Goal: Task Accomplishment & Management: Use online tool/utility

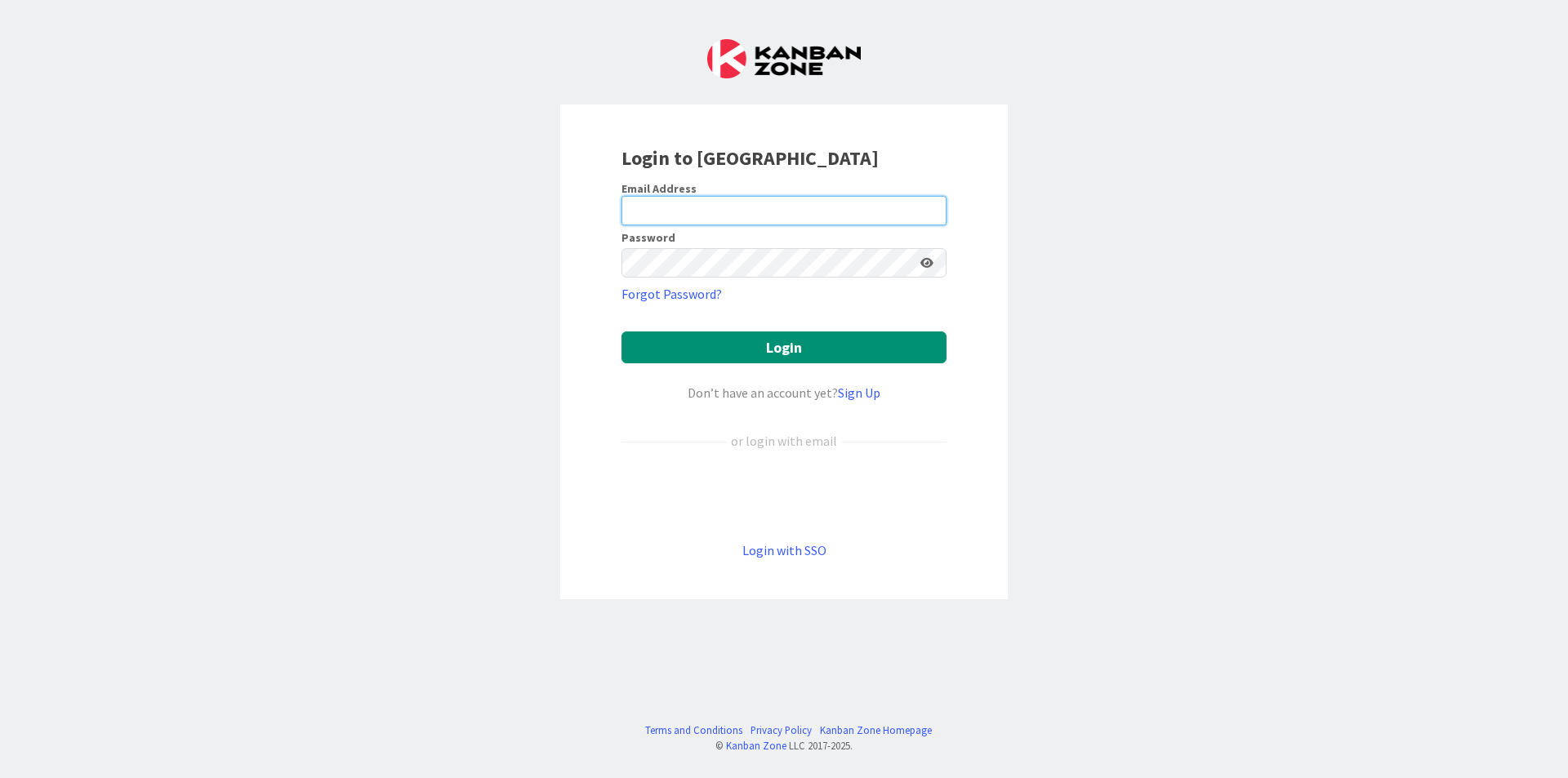
click at [690, 213] on input "email" at bounding box center [784, 210] width 325 height 29
paste input "[EMAIL_ADDRESS][DOMAIN_NAME]"
type input "[EMAIL_ADDRESS][DOMAIN_NAME]"
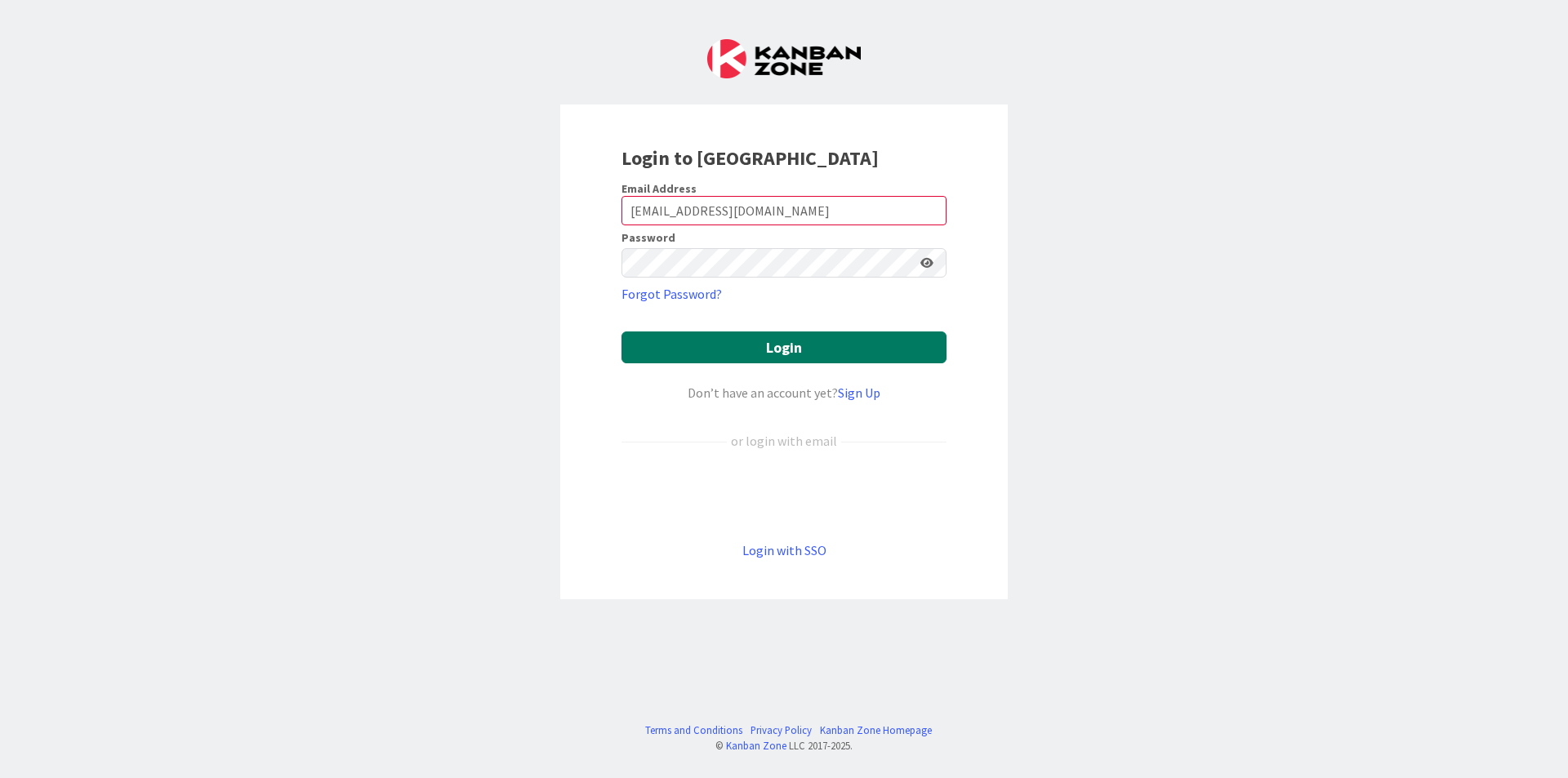
click at [788, 342] on button "Login" at bounding box center [784, 347] width 325 height 32
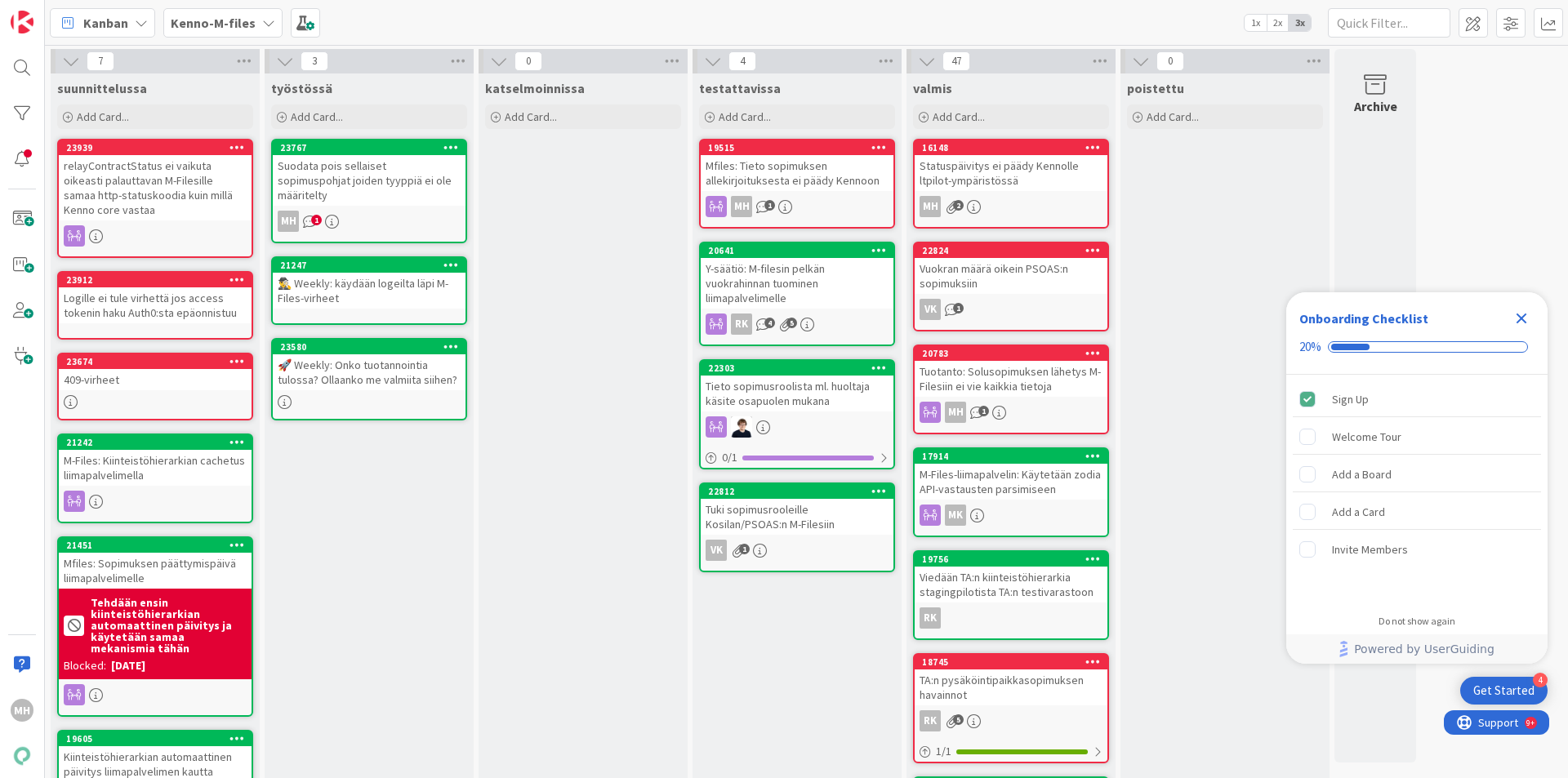
click at [1515, 315] on icon "Close Checklist" at bounding box center [1521, 318] width 19 height 19
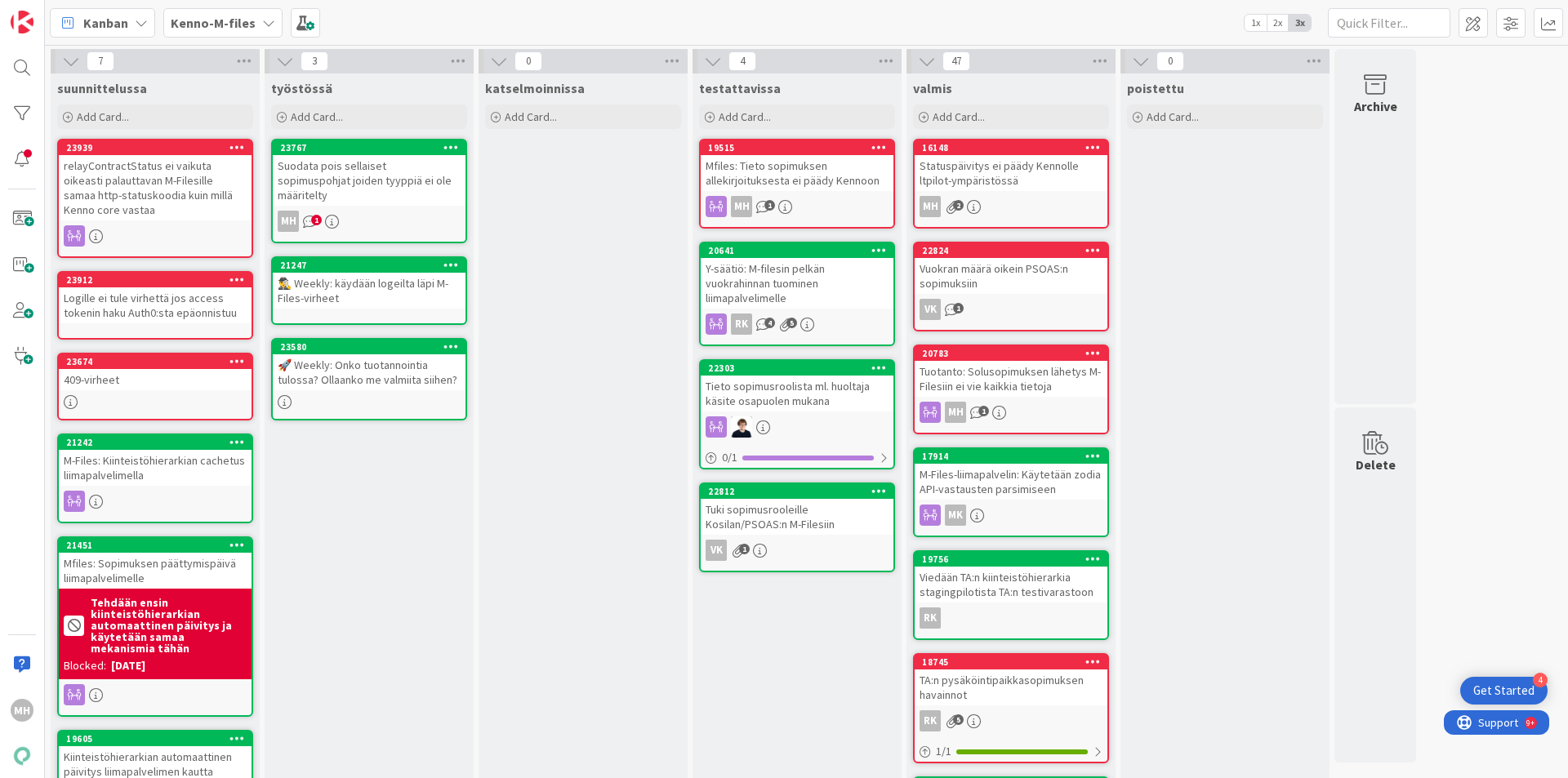
click at [412, 176] on div "Suodata pois sellaiset sopimuspohjat joiden tyyppiä ei ole määritelty" at bounding box center [369, 181] width 192 height 51
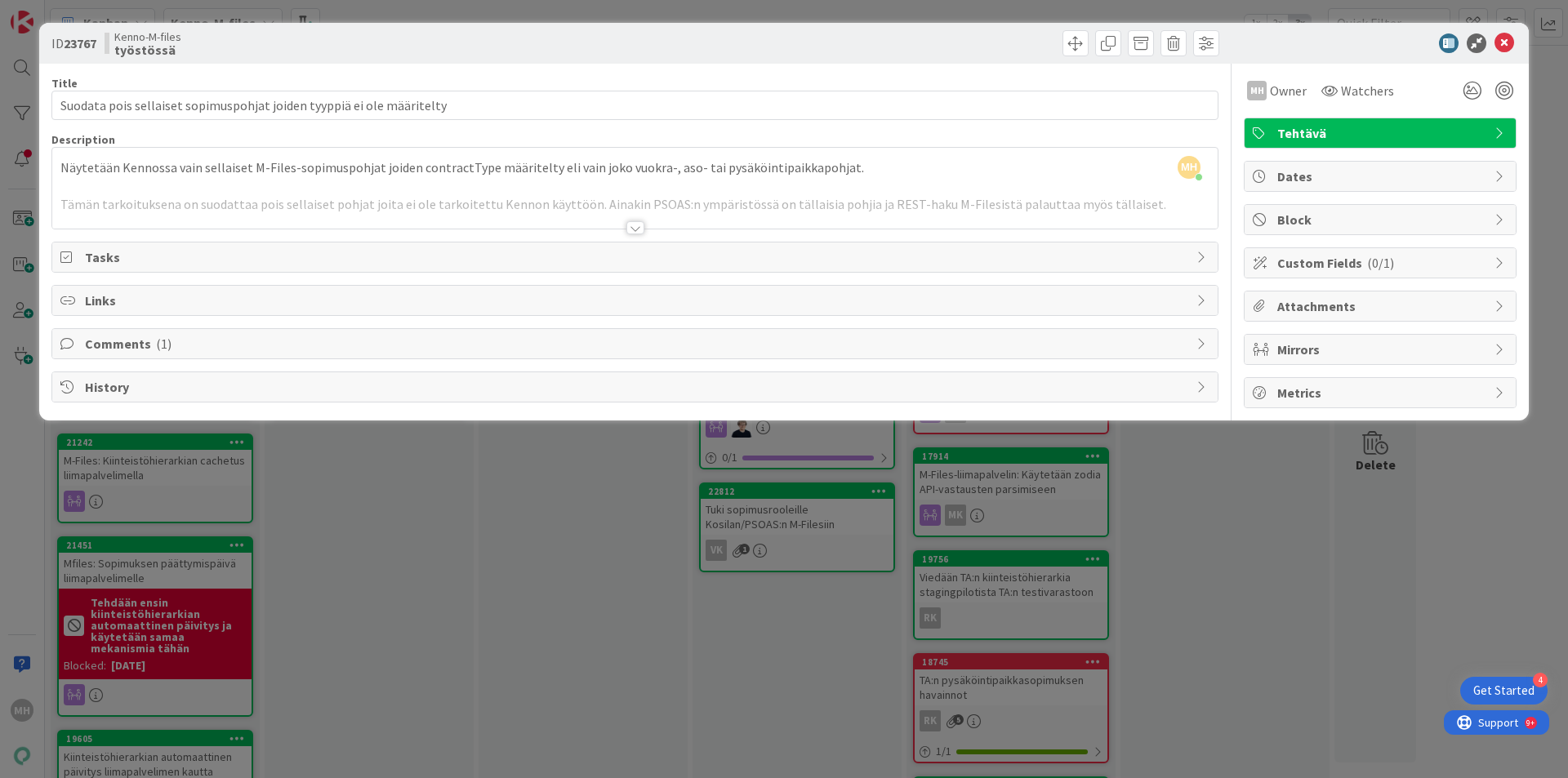
click at [638, 226] on div at bounding box center [635, 227] width 18 height 13
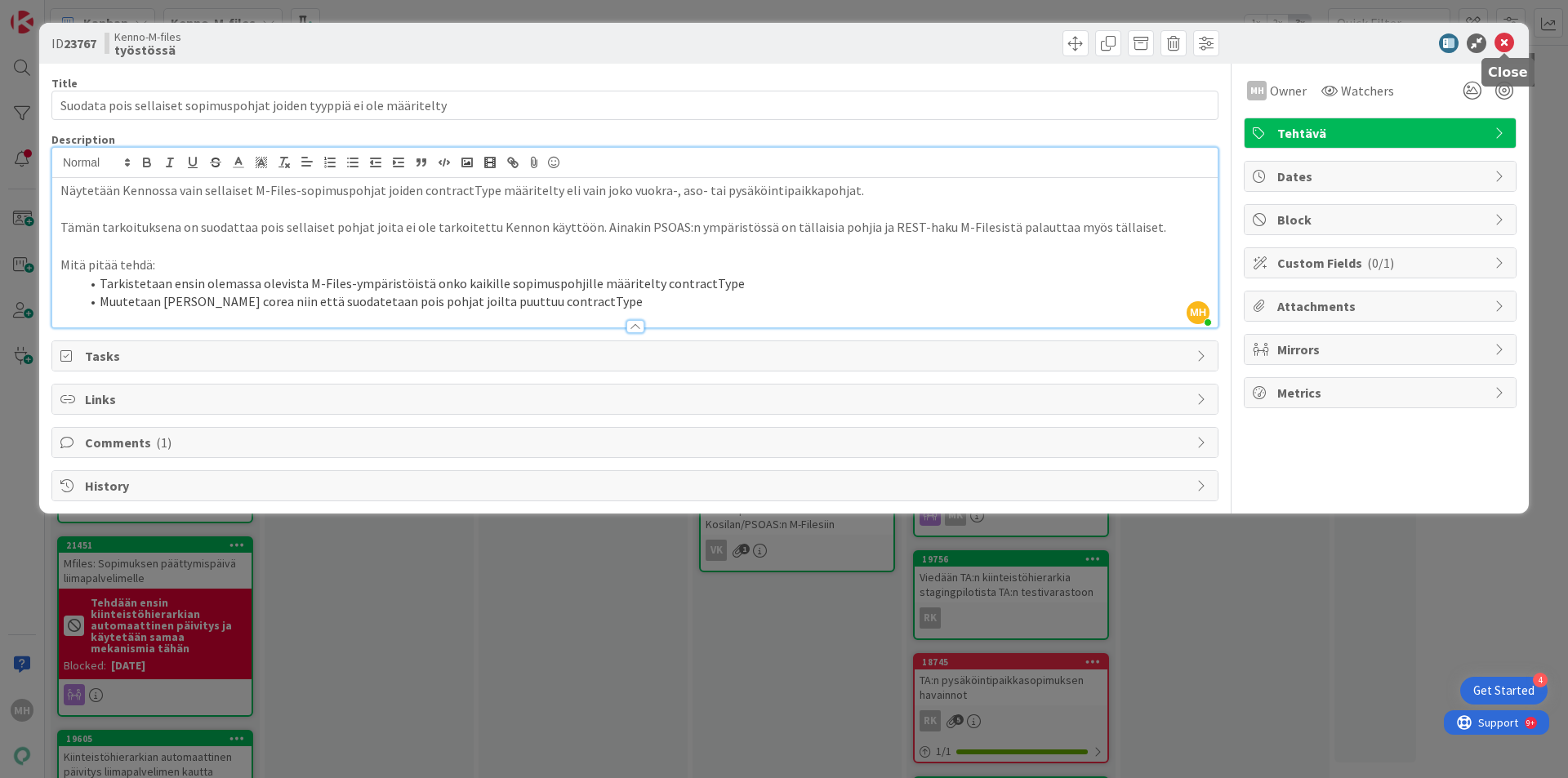
click at [1507, 46] on icon at bounding box center [1504, 43] width 19 height 19
